Goal: Check status: Check status

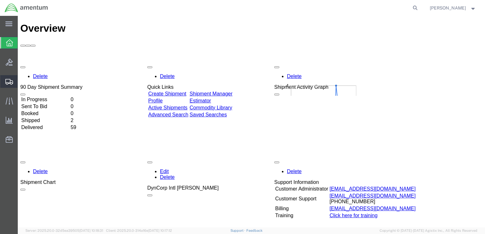
click at [0, 0] on span "Shipment Manager" at bounding box center [0, 0] width 0 height 0
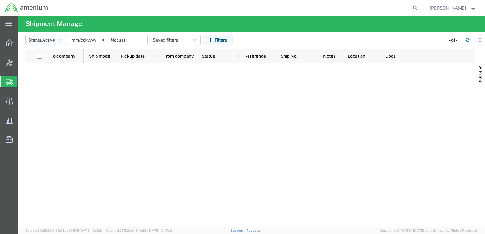
click at [62, 41] on icon "button" at bounding box center [59, 40] width 3 height 4
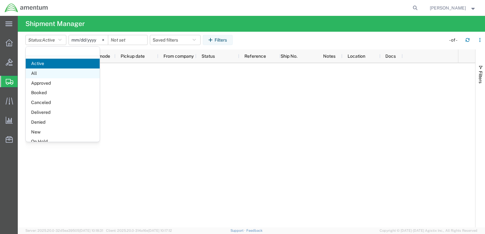
click at [52, 73] on span "All" at bounding box center [63, 74] width 74 height 10
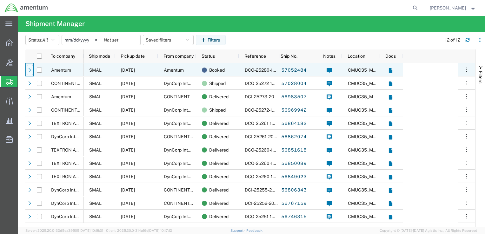
click at [28, 72] on icon at bounding box center [30, 70] width 4 height 4
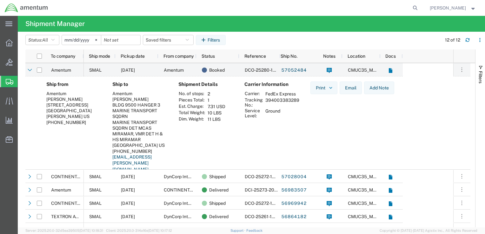
click at [280, 96] on td "FedEx Express" at bounding box center [282, 94] width 38 height 6
drag, startPoint x: 280, startPoint y: 96, endPoint x: 298, endPoint y: 119, distance: 29.1
click at [298, 119] on td "Ground" at bounding box center [282, 113] width 38 height 11
